Goal: Task Accomplishment & Management: Manage account settings

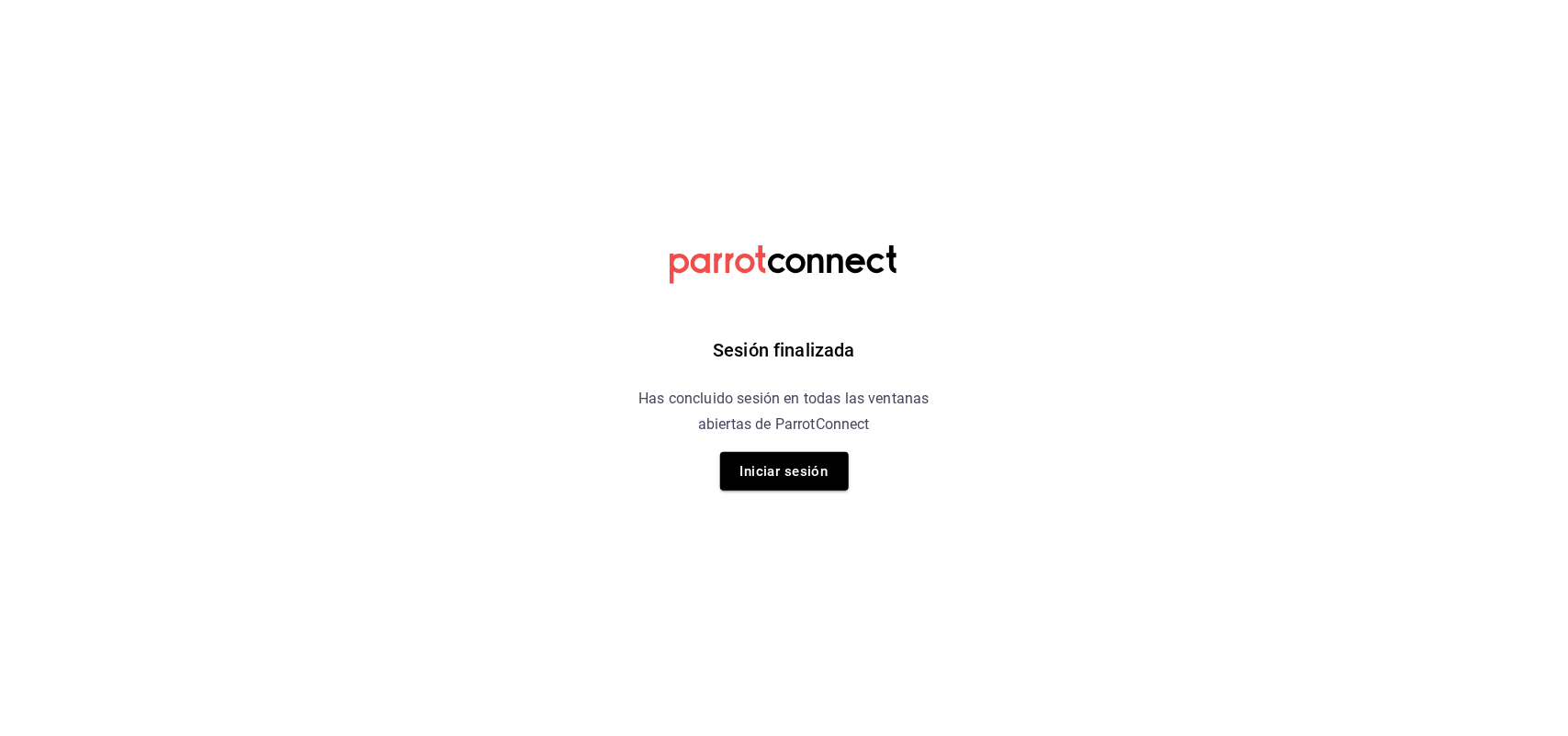
click at [1163, 0] on html "Sesión finalizada Has concluido sesión en todas las ventanas abiertas de Parrot…" at bounding box center [784, 0] width 1568 height 0
click at [792, 489] on button "Iniciar sesión" at bounding box center [784, 471] width 129 height 39
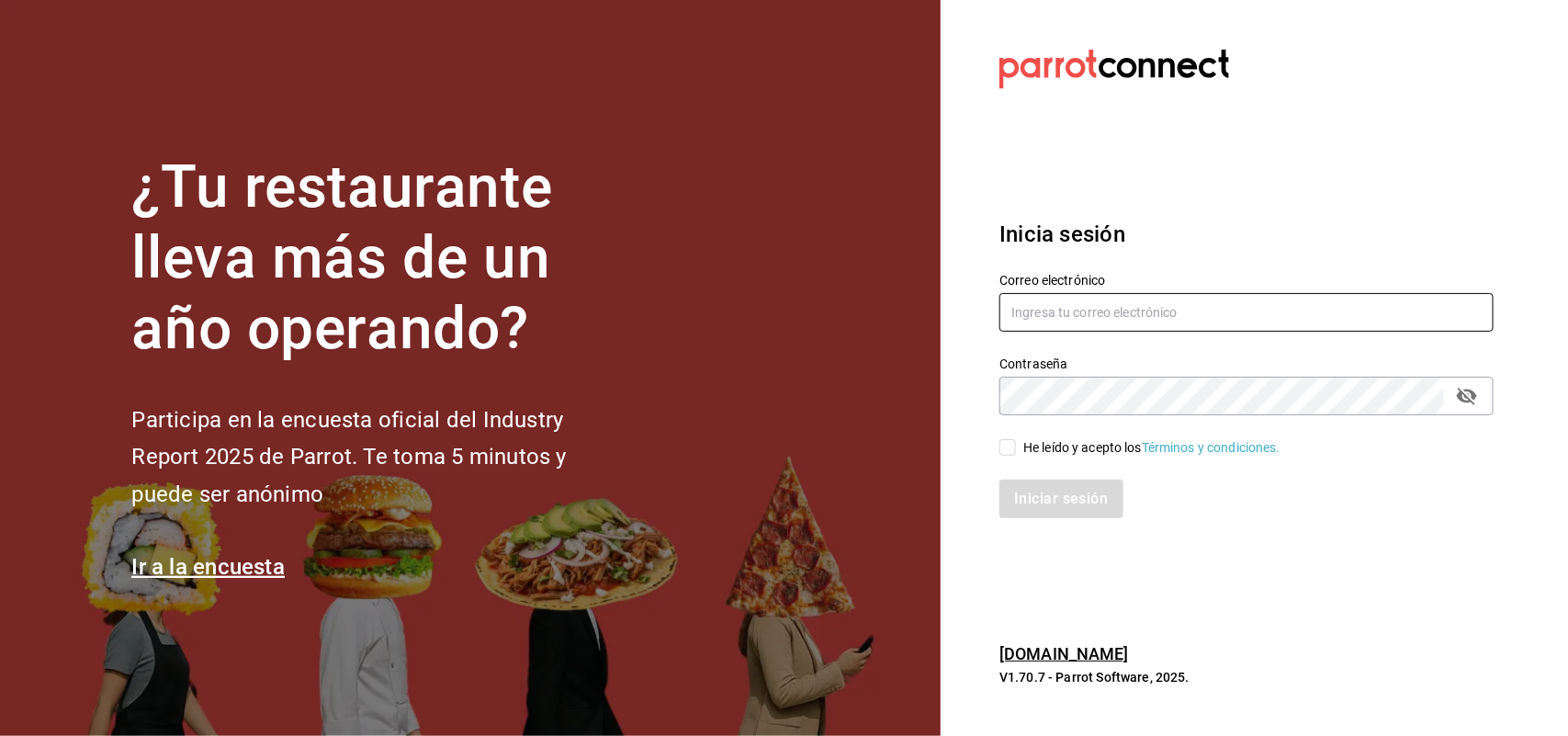
type input "multiuser@sushiexpress.com"
click at [1011, 451] on input "He leído y acepto los Términos y condiciones." at bounding box center [1008, 447] width 17 height 17
checkbox input "true"
click at [1043, 502] on button "Iniciar sesión" at bounding box center [1061, 499] width 125 height 39
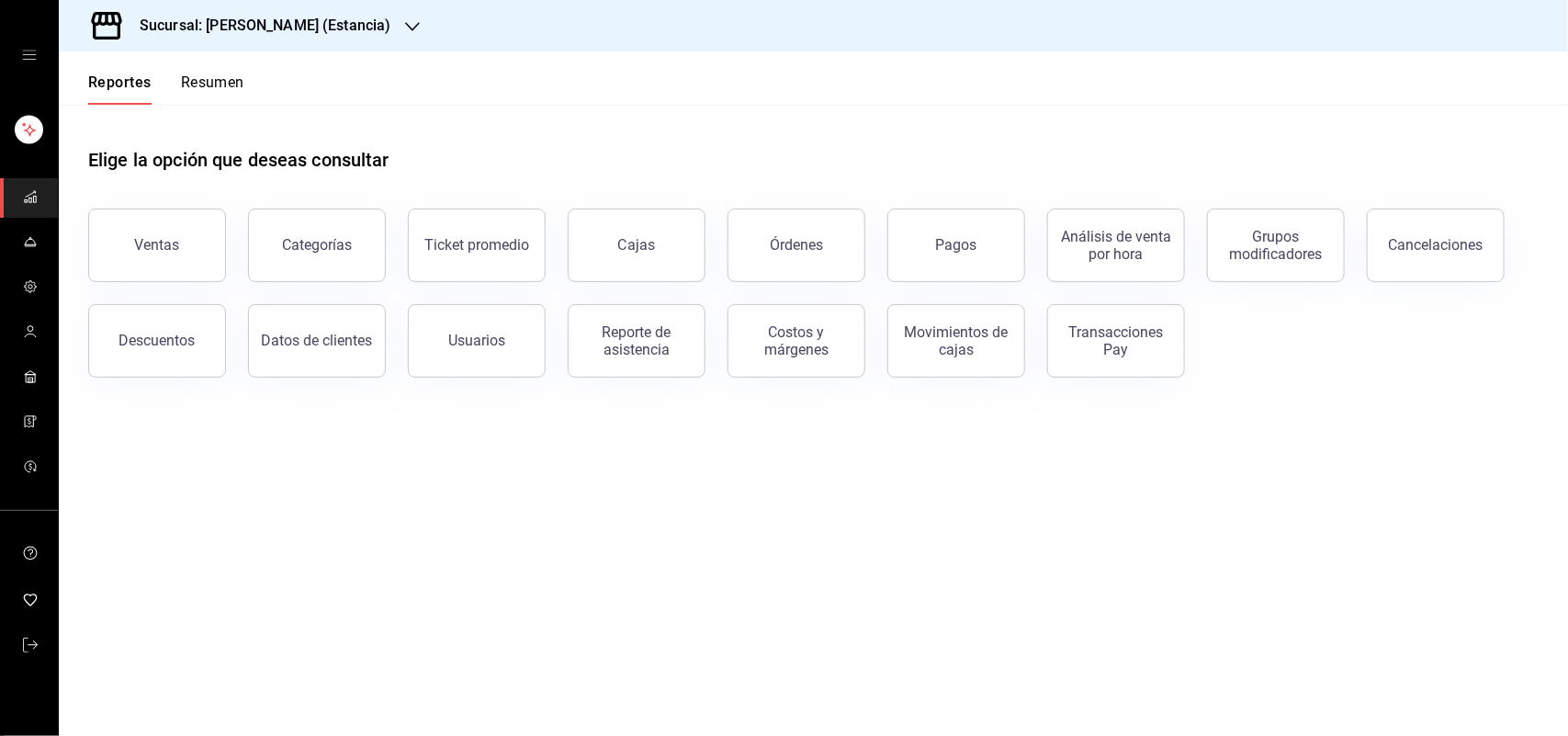
click at [217, 89] on button "Resumen" at bounding box center [212, 89] width 63 height 32
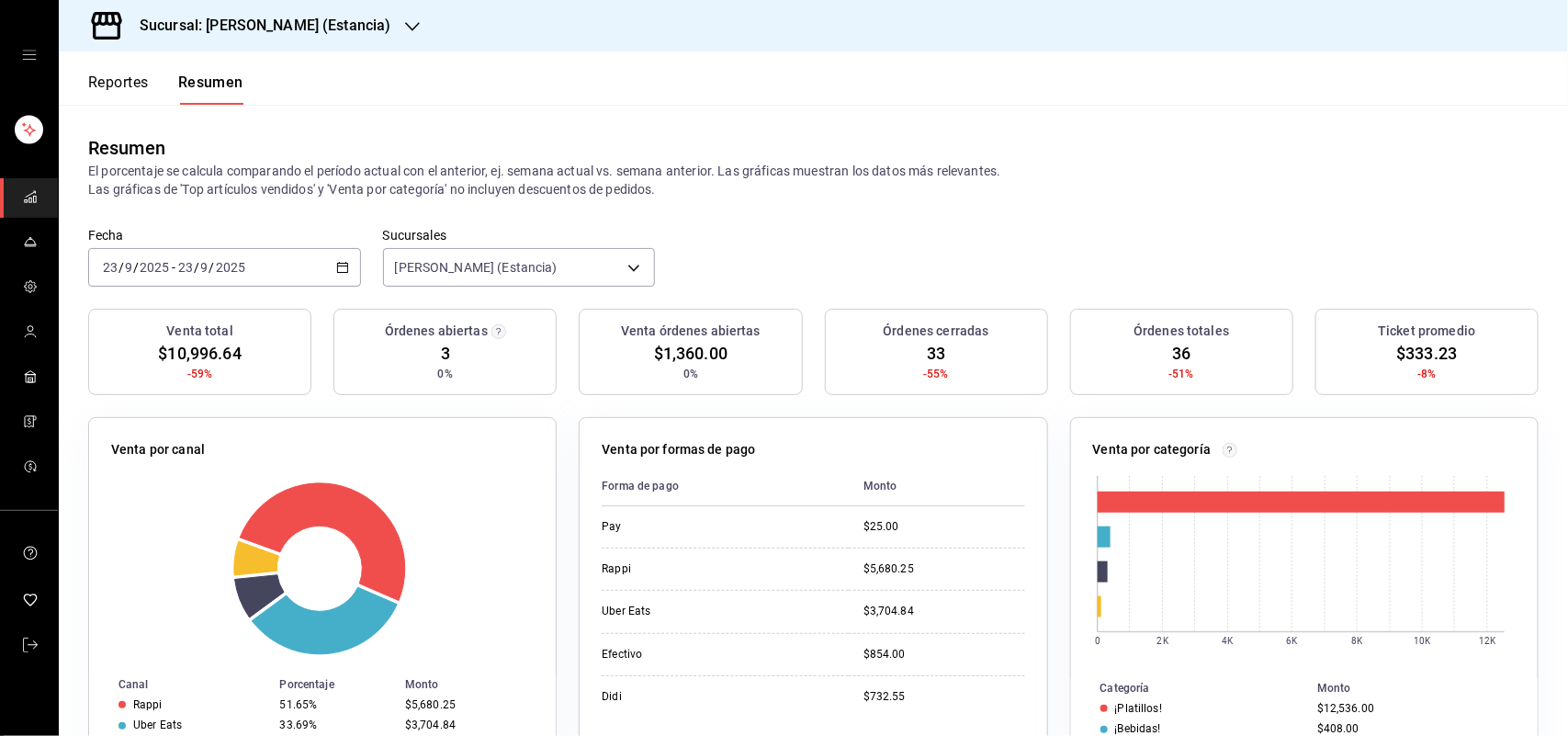
click at [778, 103] on div "Reportes Resumen Resumen El porcentaje se calcula comparando el período actual …" at bounding box center [813, 393] width 1509 height 684
click at [405, 24] on icon "button" at bounding box center [413, 27] width 15 height 15
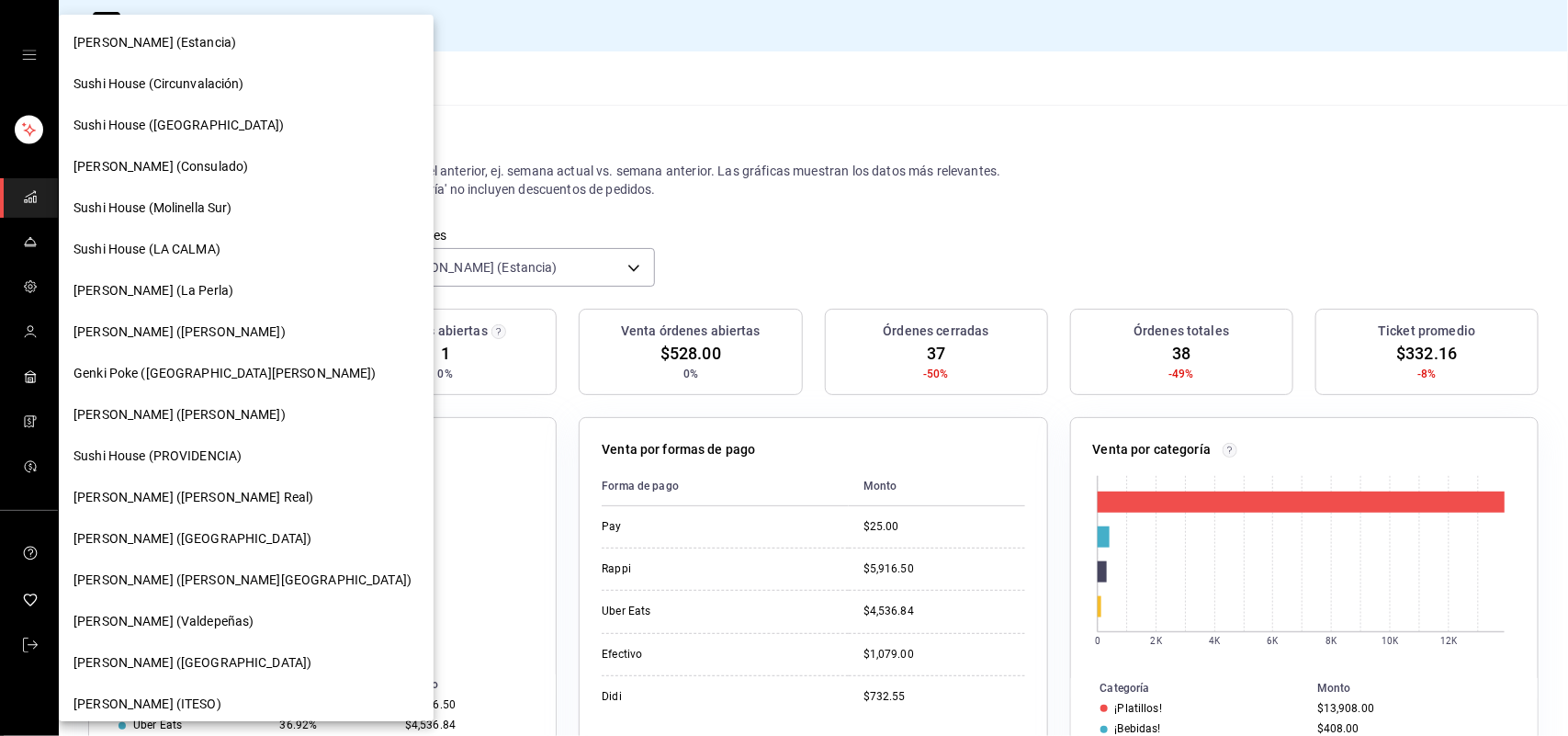
click at [224, 255] on div "Sushi House (LA CALMA)" at bounding box center [246, 249] width 345 height 19
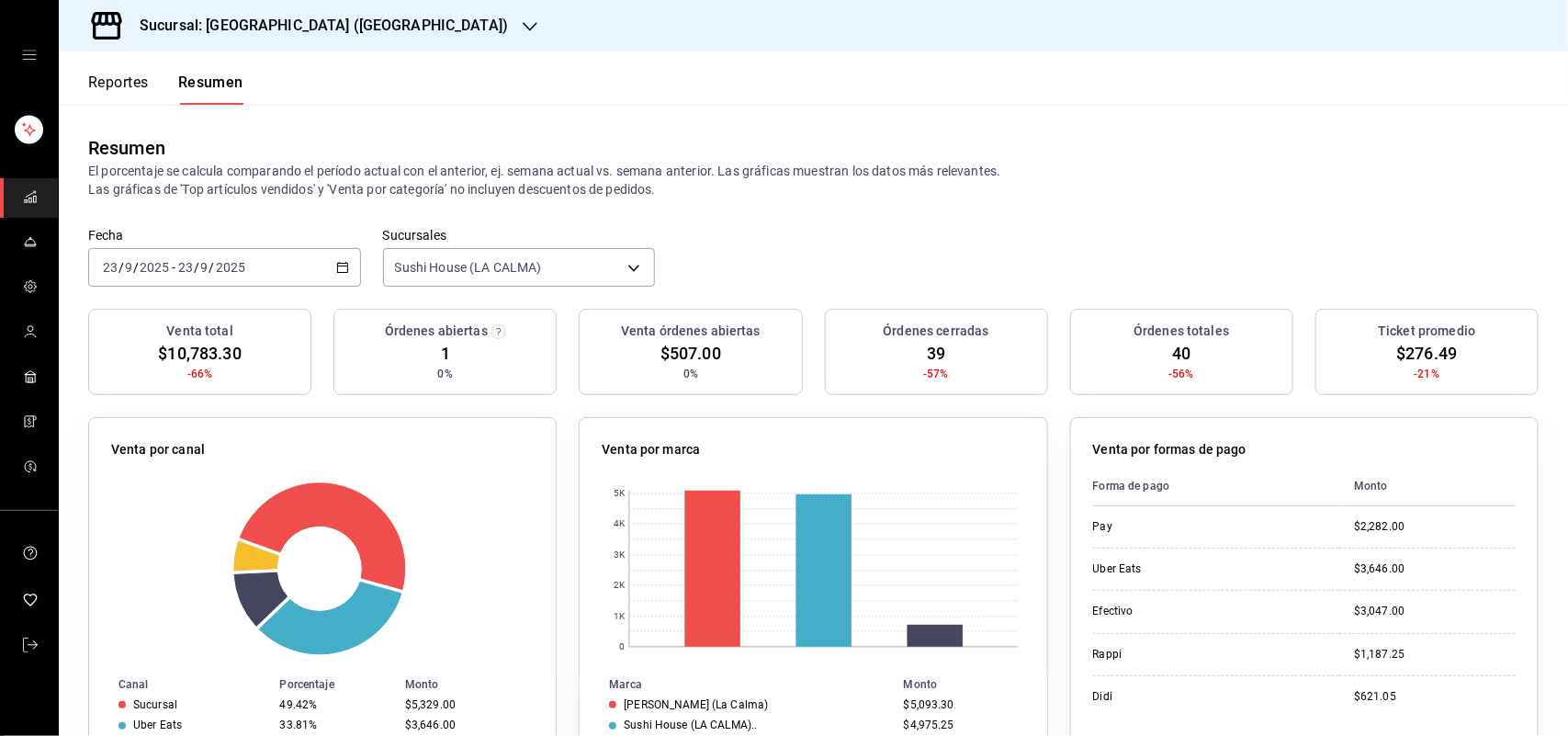
click at [522, 29] on icon "button" at bounding box center [530, 27] width 15 height 15
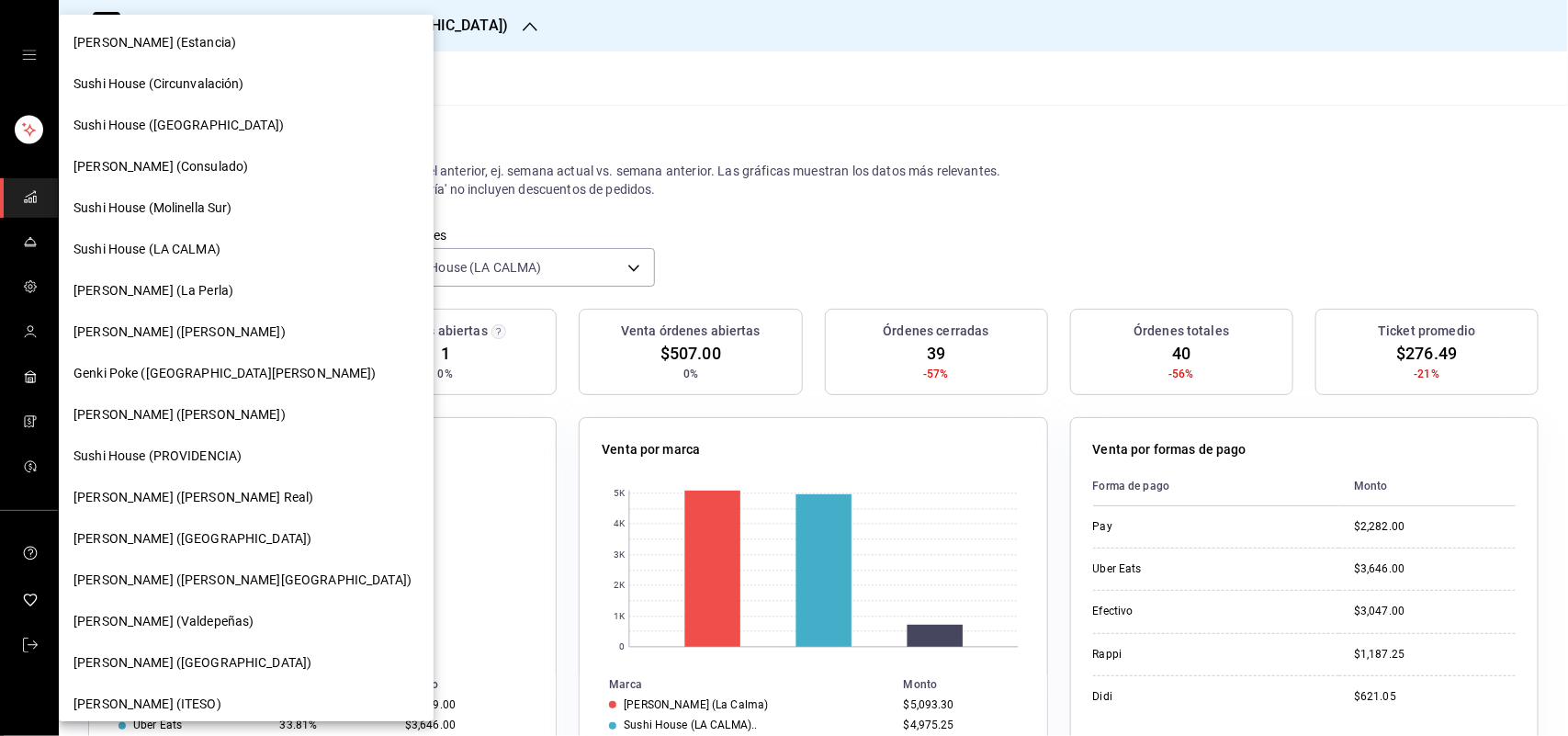
click at [241, 129] on div "Sushi House ([GEOGRAPHIC_DATA])" at bounding box center [246, 125] width 345 height 19
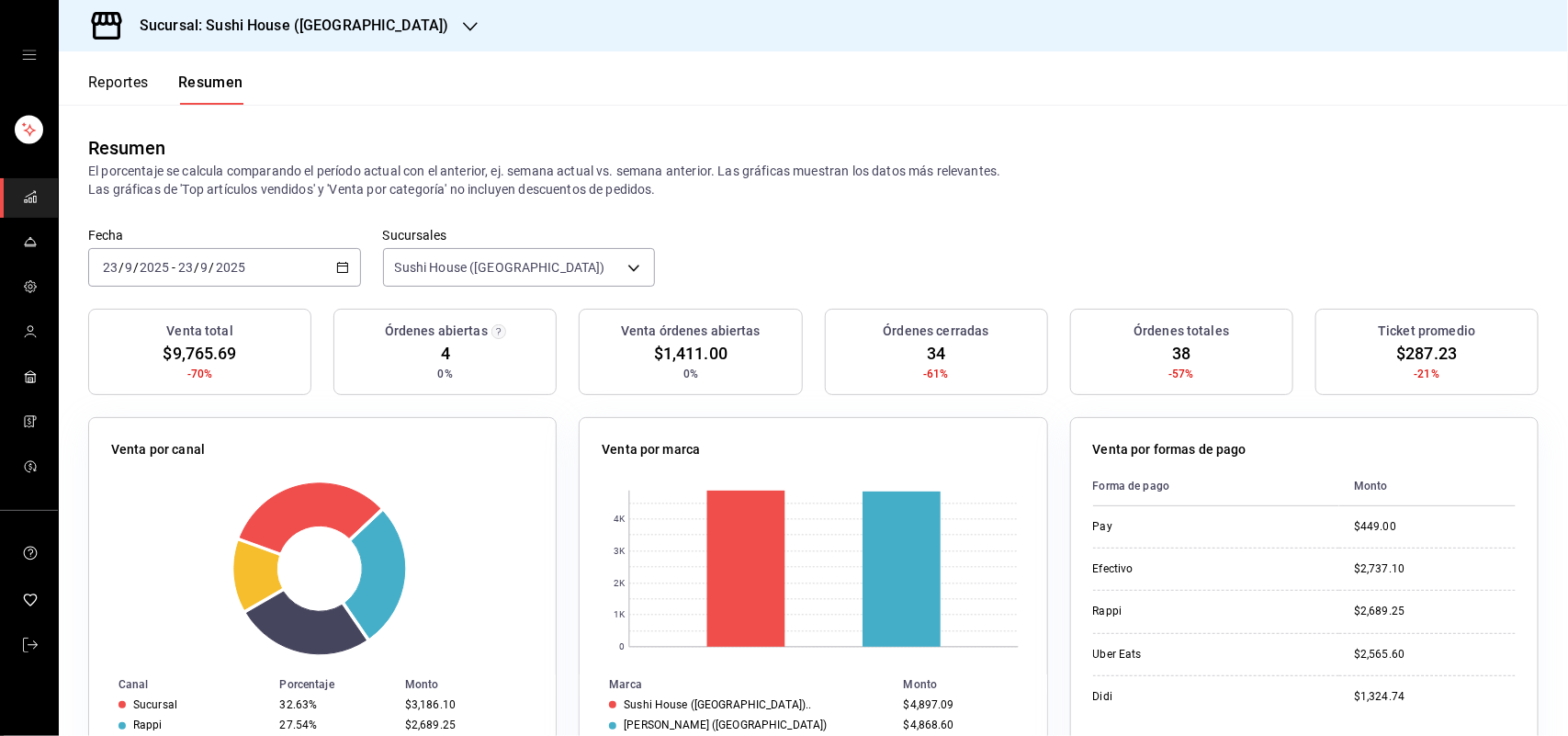
click at [359, 31] on div "Sucursal: Sushi House ([GEOGRAPHIC_DATA])" at bounding box center [278, 25] width 411 height 51
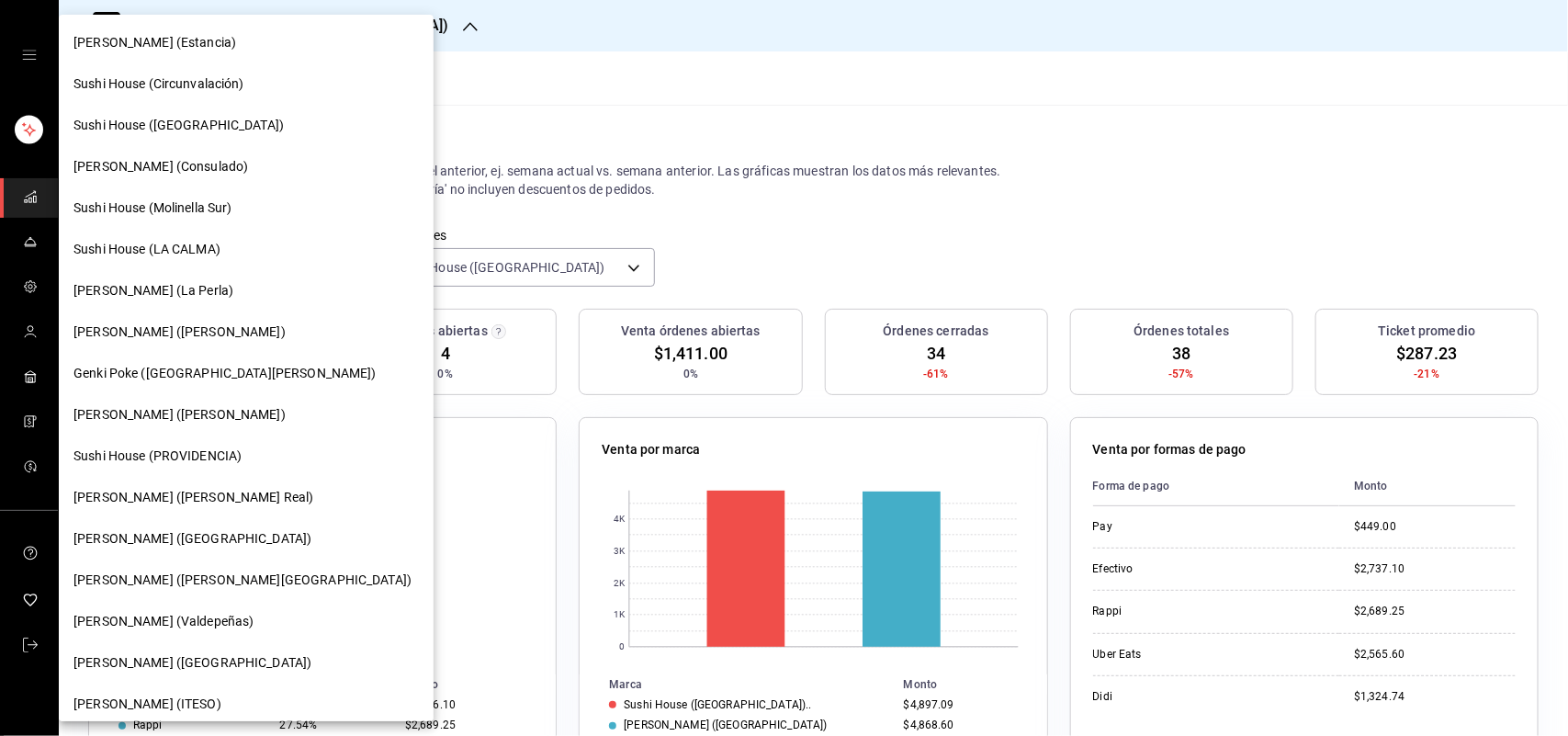
click at [203, 259] on div "Sushi House (LA CALMA)" at bounding box center [246, 249] width 375 height 42
